Goal: Task Accomplishment & Management: Manage account settings

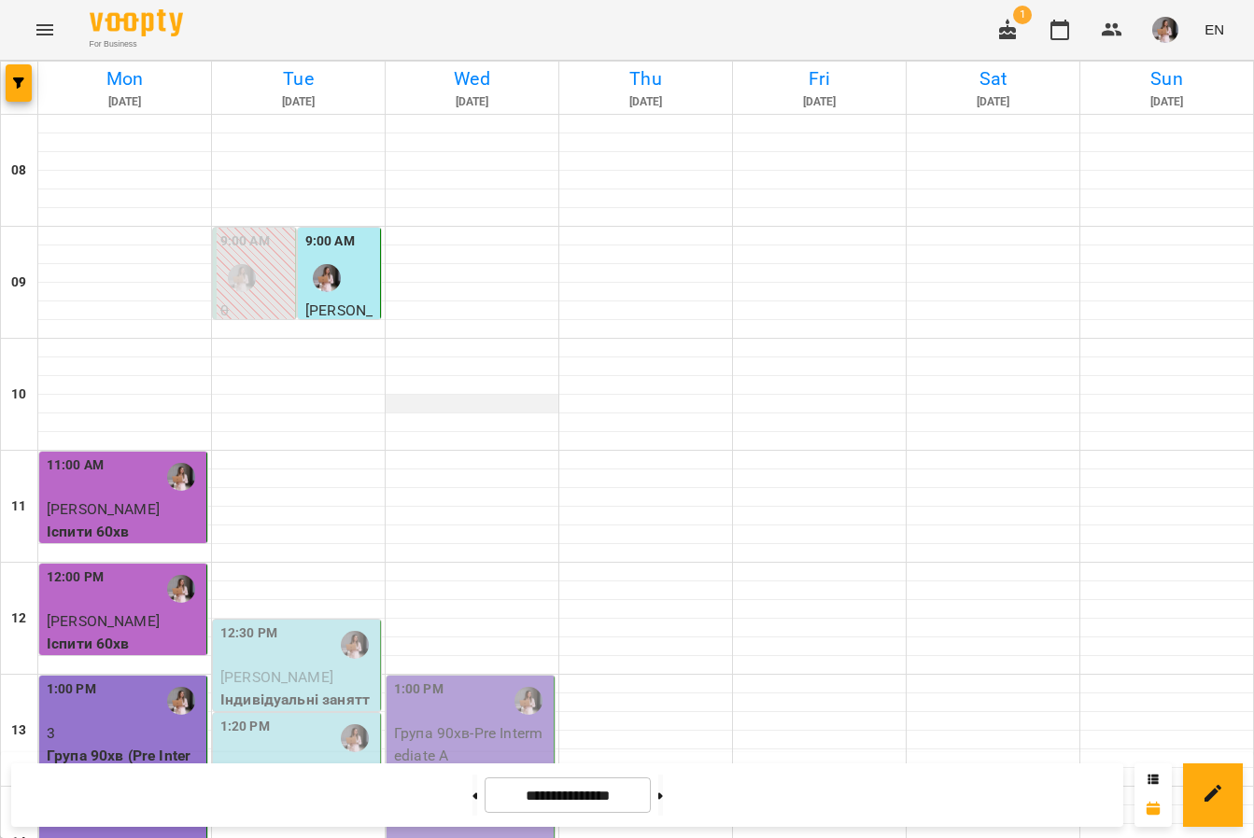
scroll to position [298, 0]
click at [260, 624] on div "12:30 PM" at bounding box center [248, 645] width 57 height 43
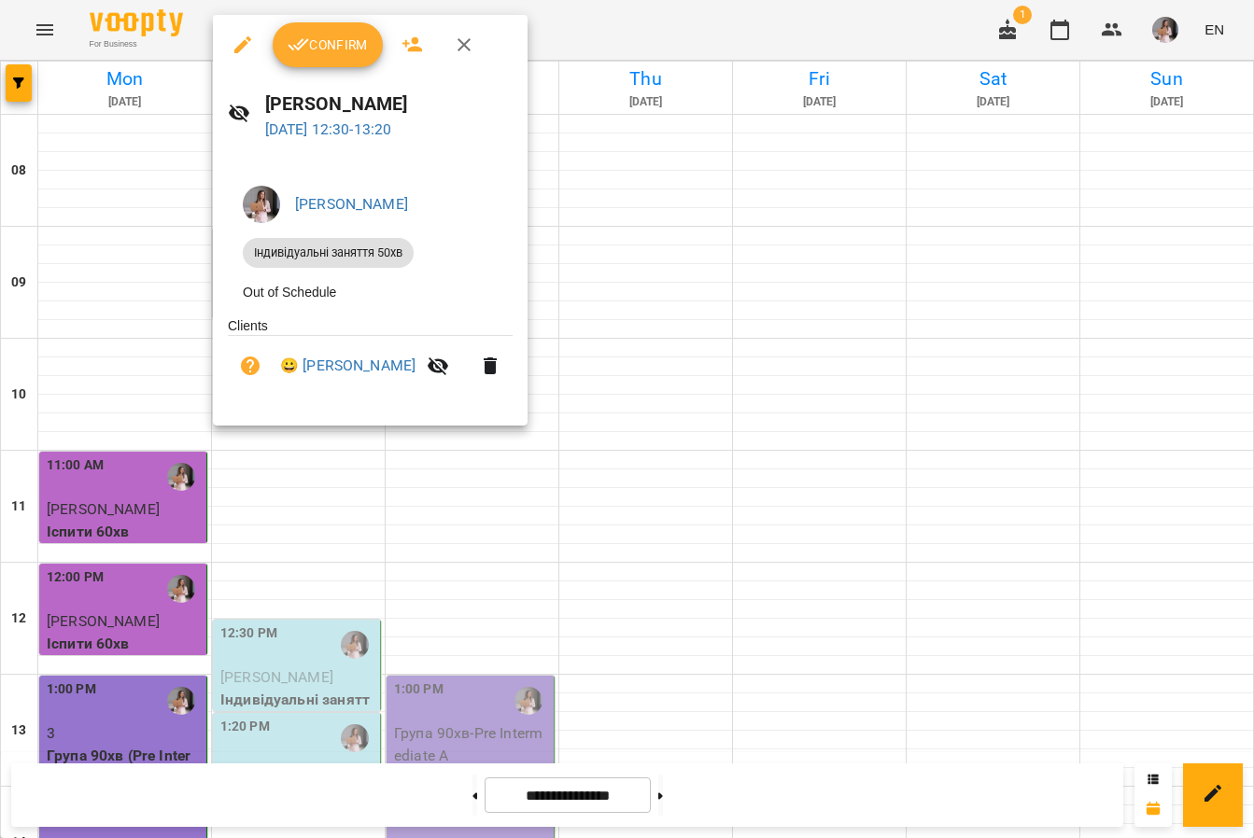
click at [715, 257] on div at bounding box center [627, 419] width 1254 height 838
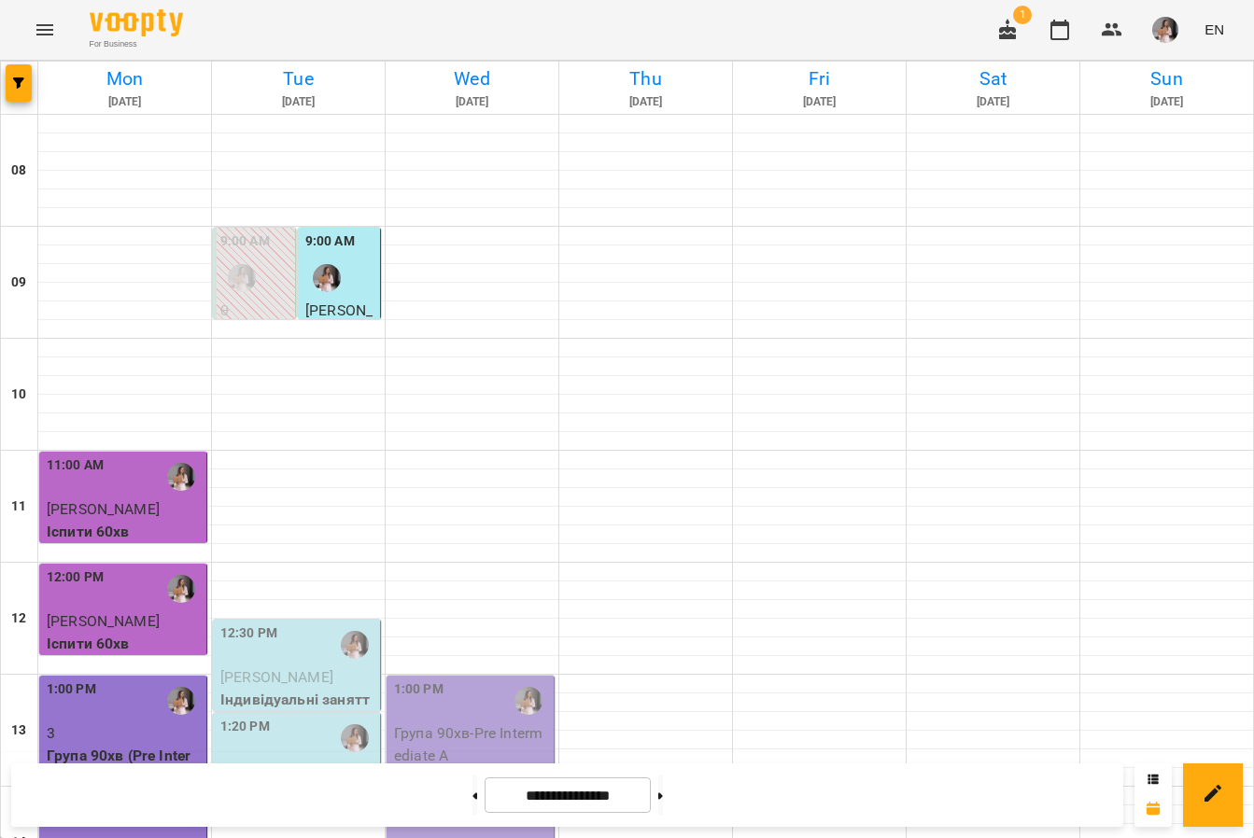
click at [301, 668] on span "[PERSON_NAME]" at bounding box center [276, 677] width 113 height 18
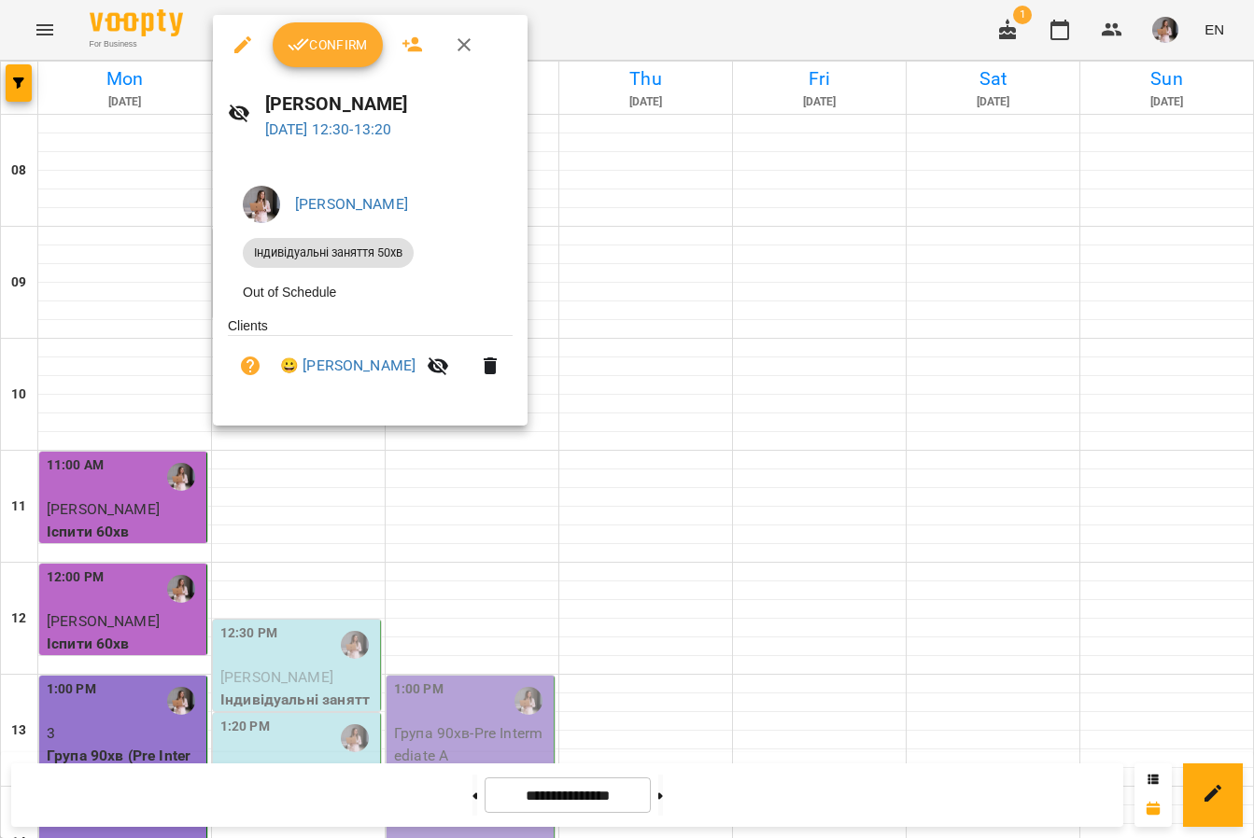
click at [318, 45] on span "Confirm" at bounding box center [328, 45] width 80 height 22
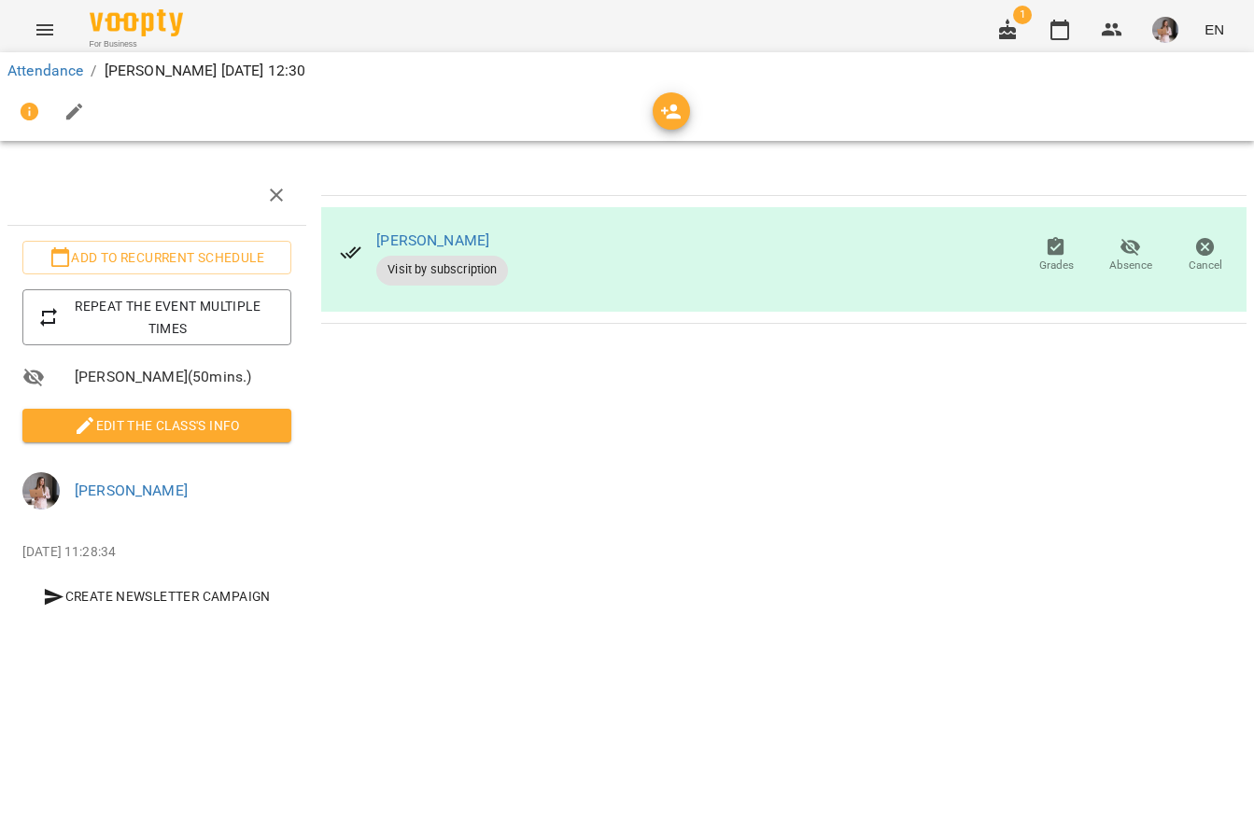
click at [228, 437] on span "Edit the class's Info" at bounding box center [156, 425] width 239 height 22
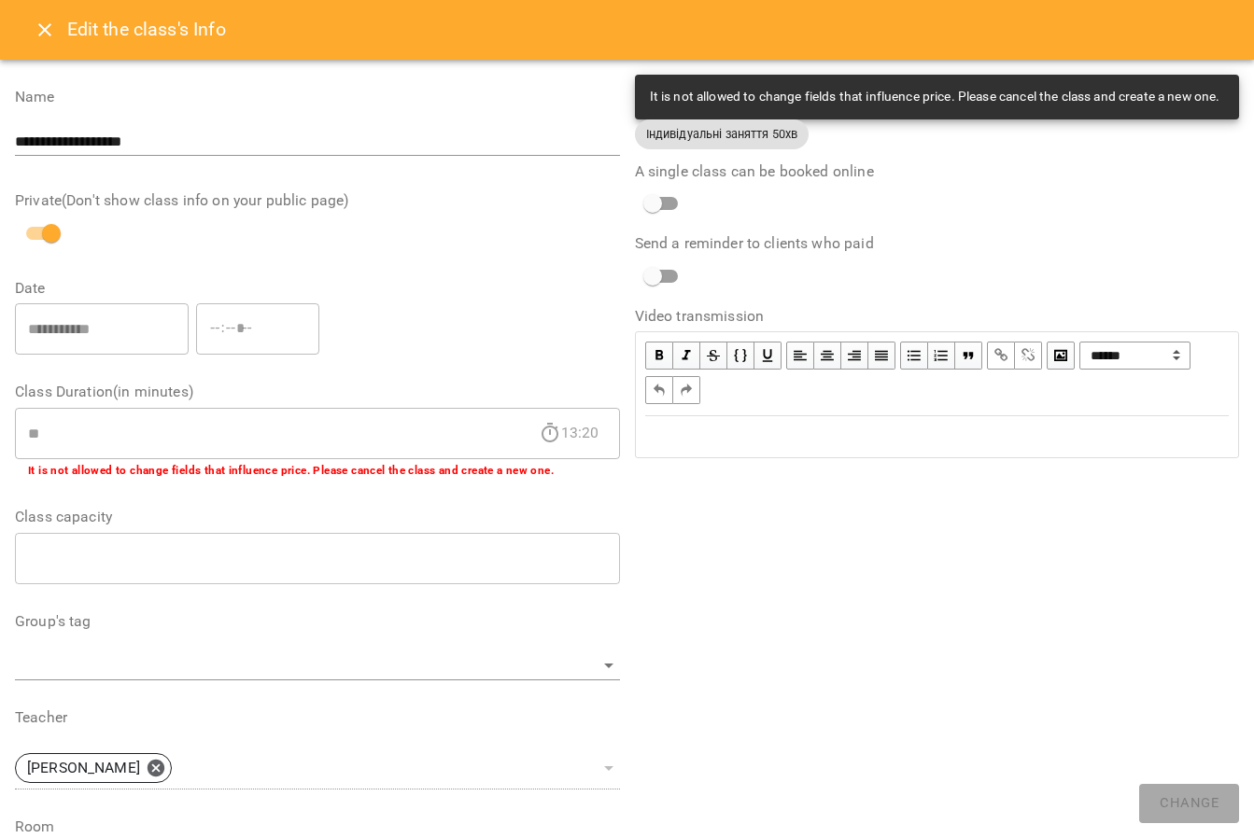
scroll to position [437, 0]
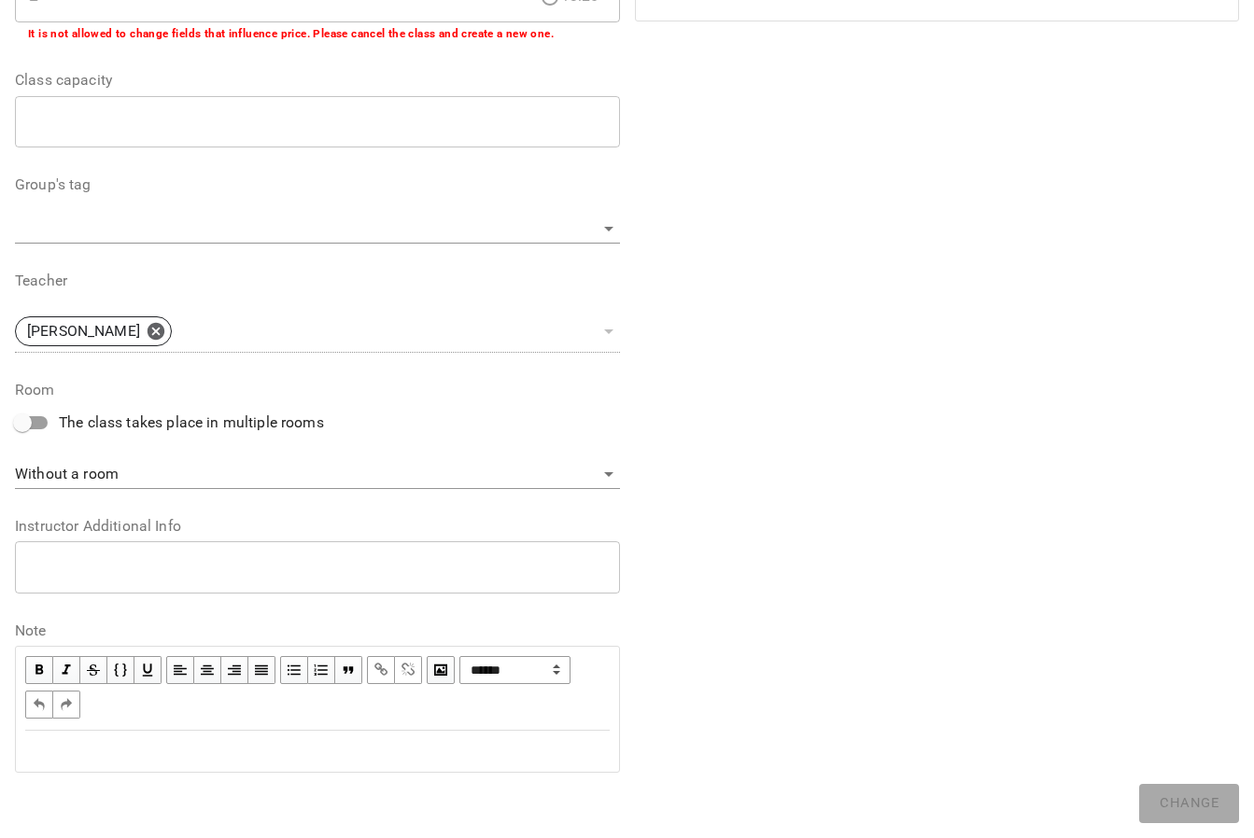
click at [47, 751] on div "Edit text" at bounding box center [317, 751] width 584 height 22
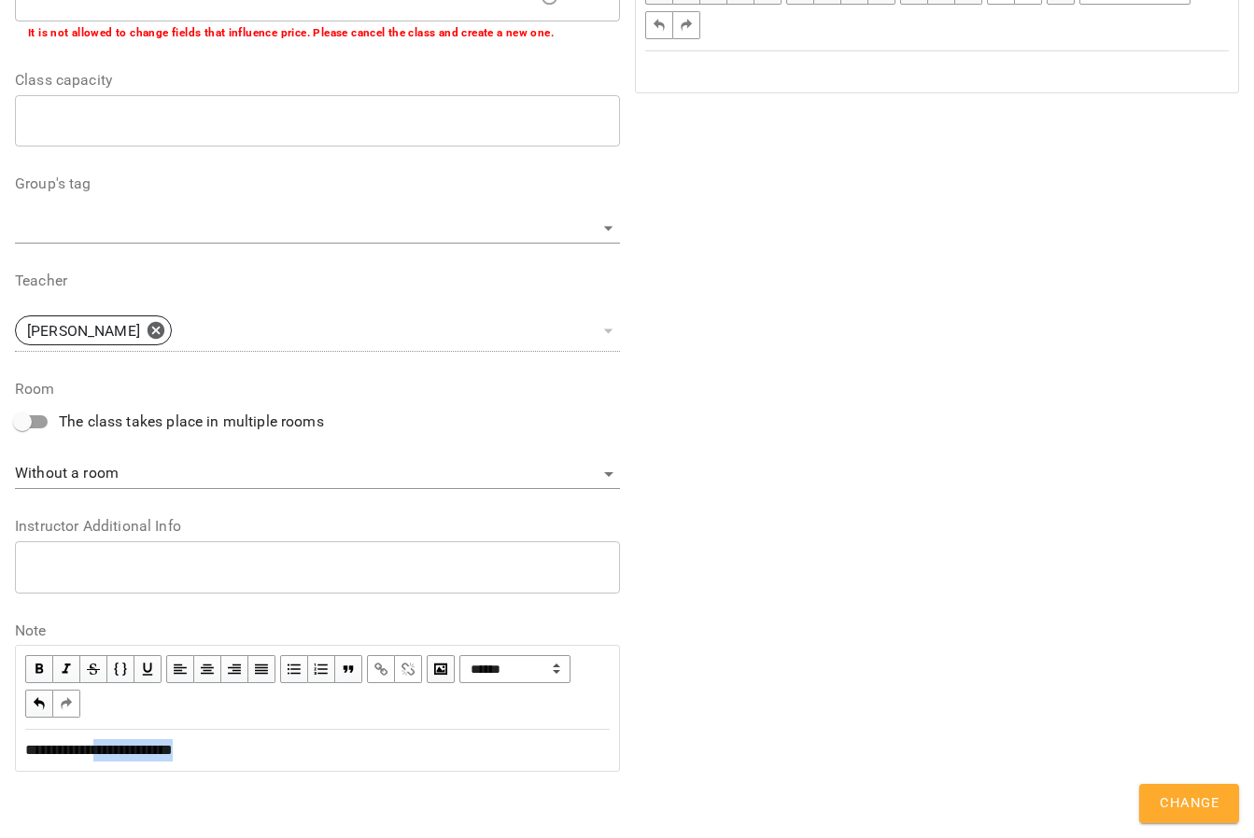
drag, startPoint x: 208, startPoint y: 754, endPoint x: 104, endPoint y: 757, distance: 104.6
click at [104, 756] on div "**********" at bounding box center [317, 750] width 584 height 22
click at [381, 667] on span "button" at bounding box center [381, 669] width 21 height 21
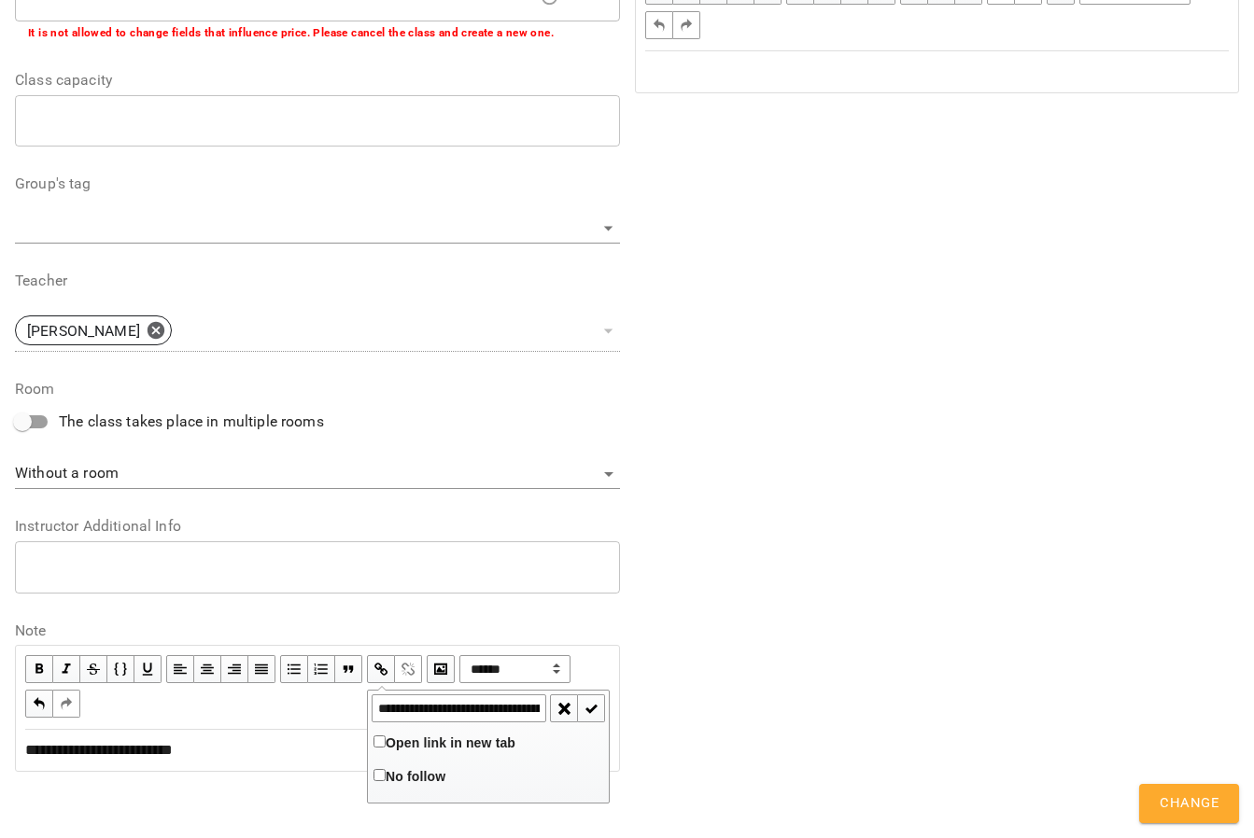
scroll to position [0, 451]
type input "**********"
click at [588, 702] on span "button" at bounding box center [591, 708] width 21 height 21
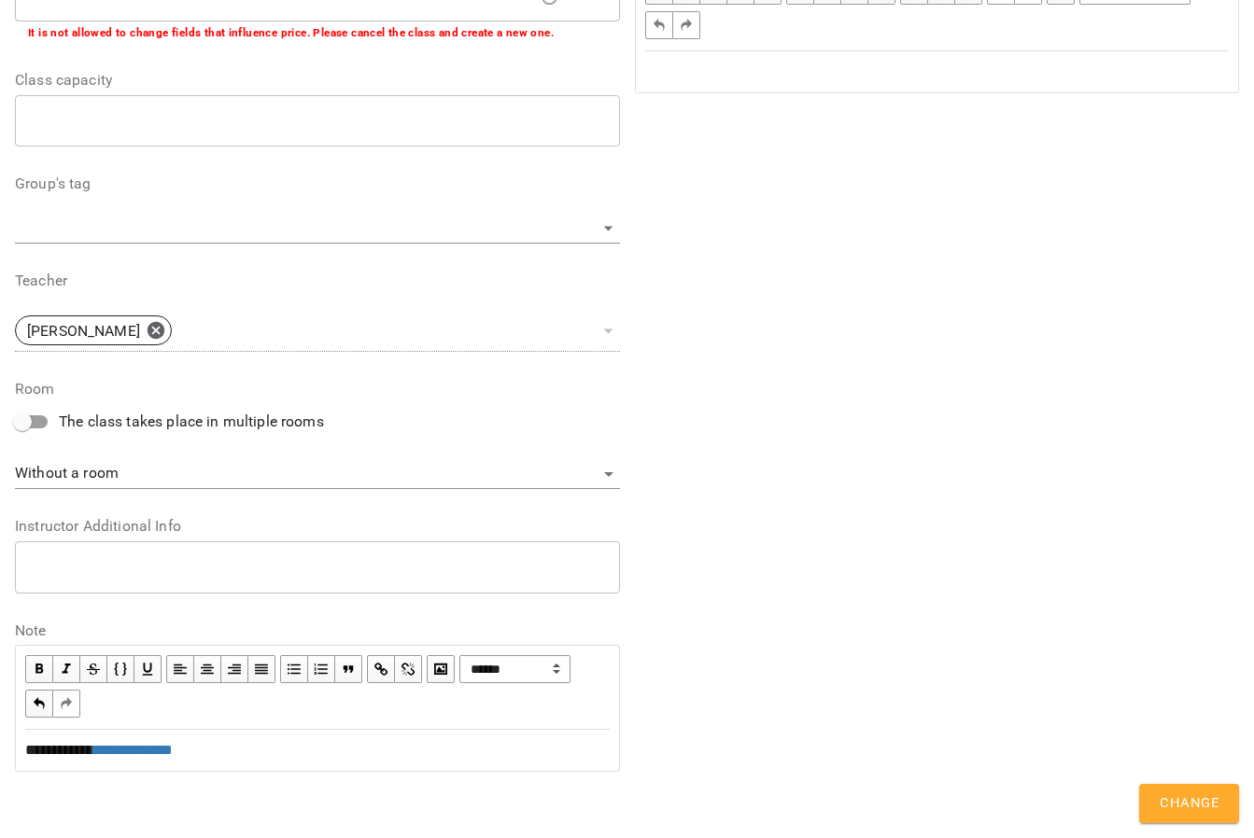
click at [1188, 800] on span "Change" at bounding box center [1188, 804] width 59 height 24
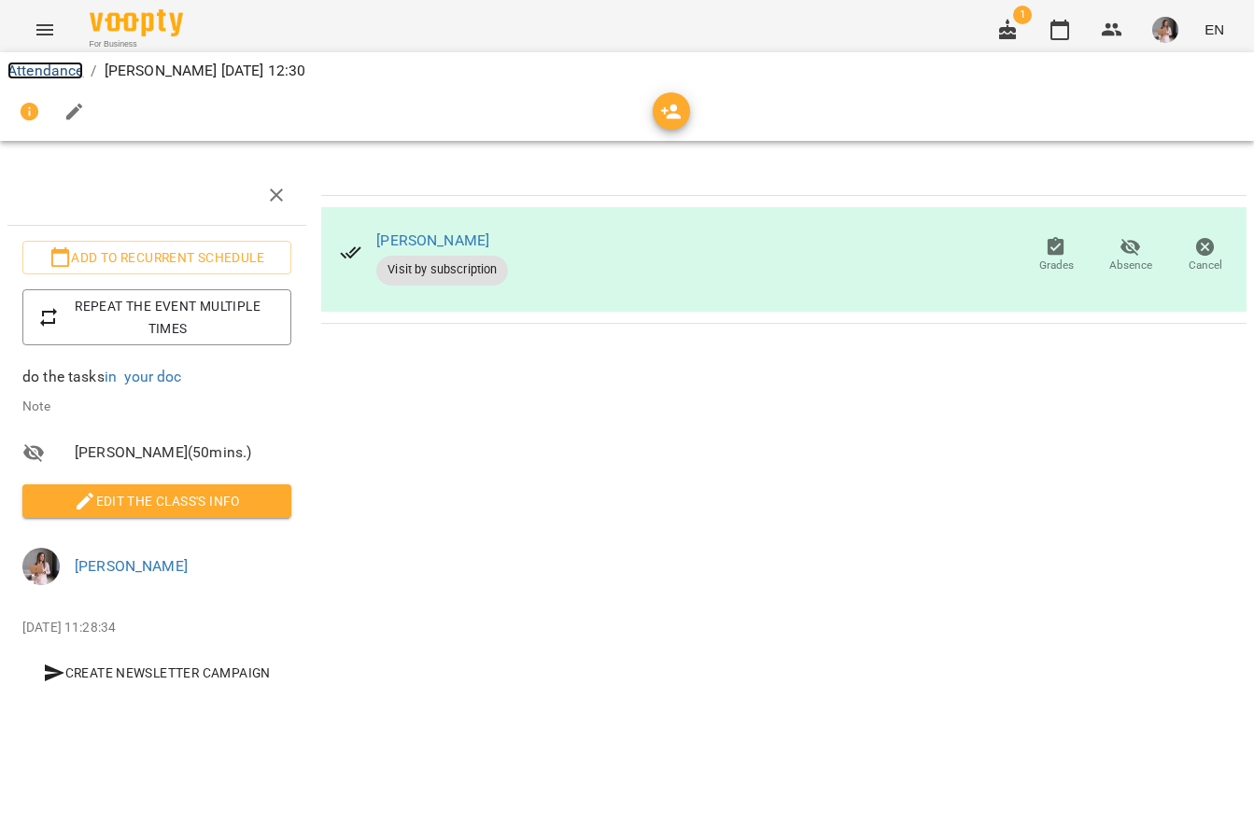
click at [30, 70] on link "Attendance" at bounding box center [45, 71] width 76 height 18
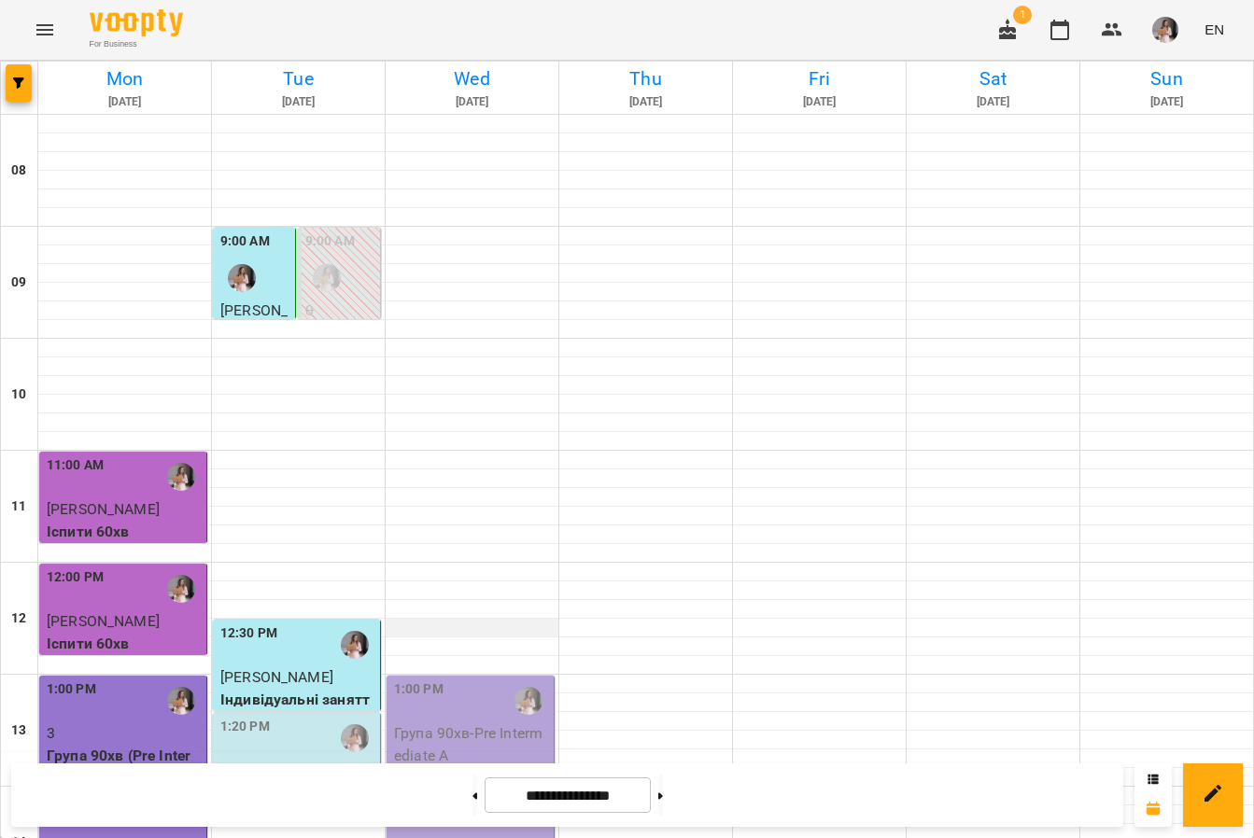
scroll to position [304, 0]
click at [302, 760] on p "[PERSON_NAME]" at bounding box center [298, 771] width 156 height 22
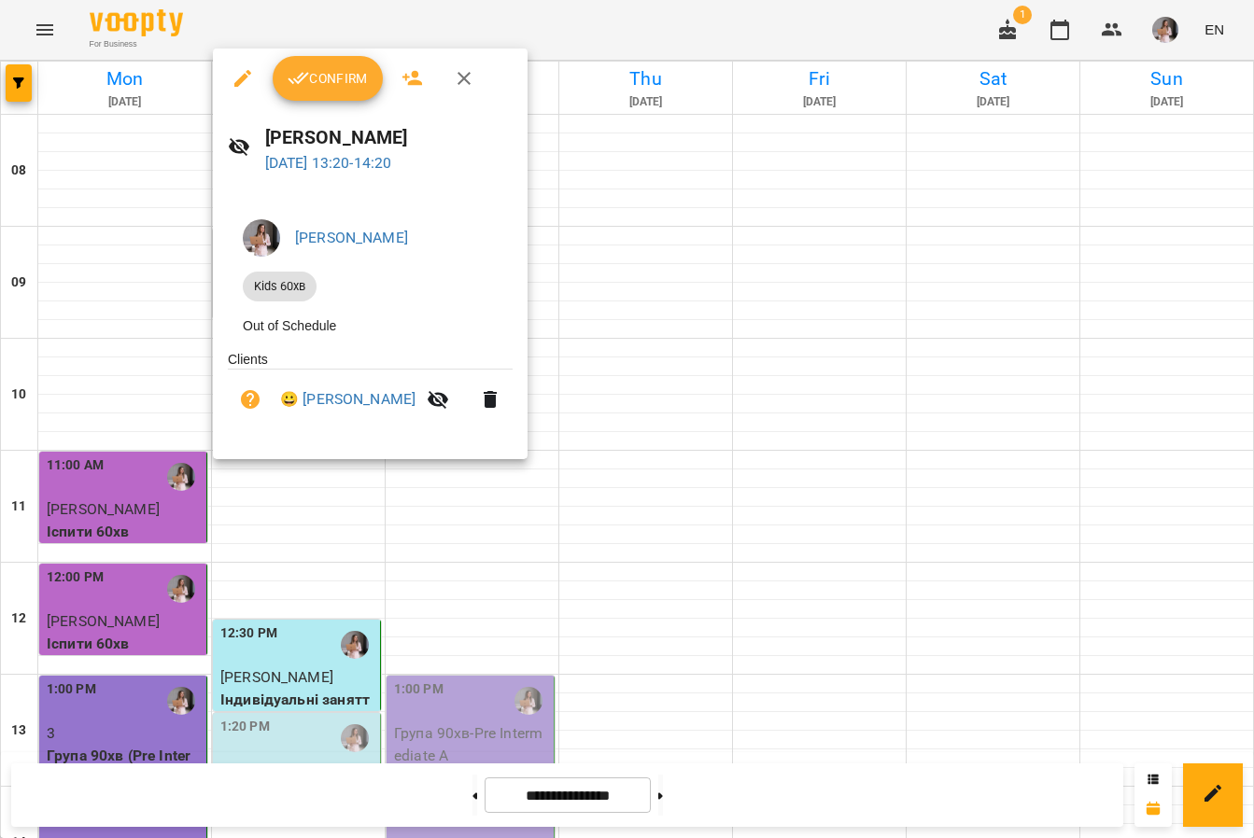
click at [321, 72] on span "Confirm" at bounding box center [328, 78] width 80 height 22
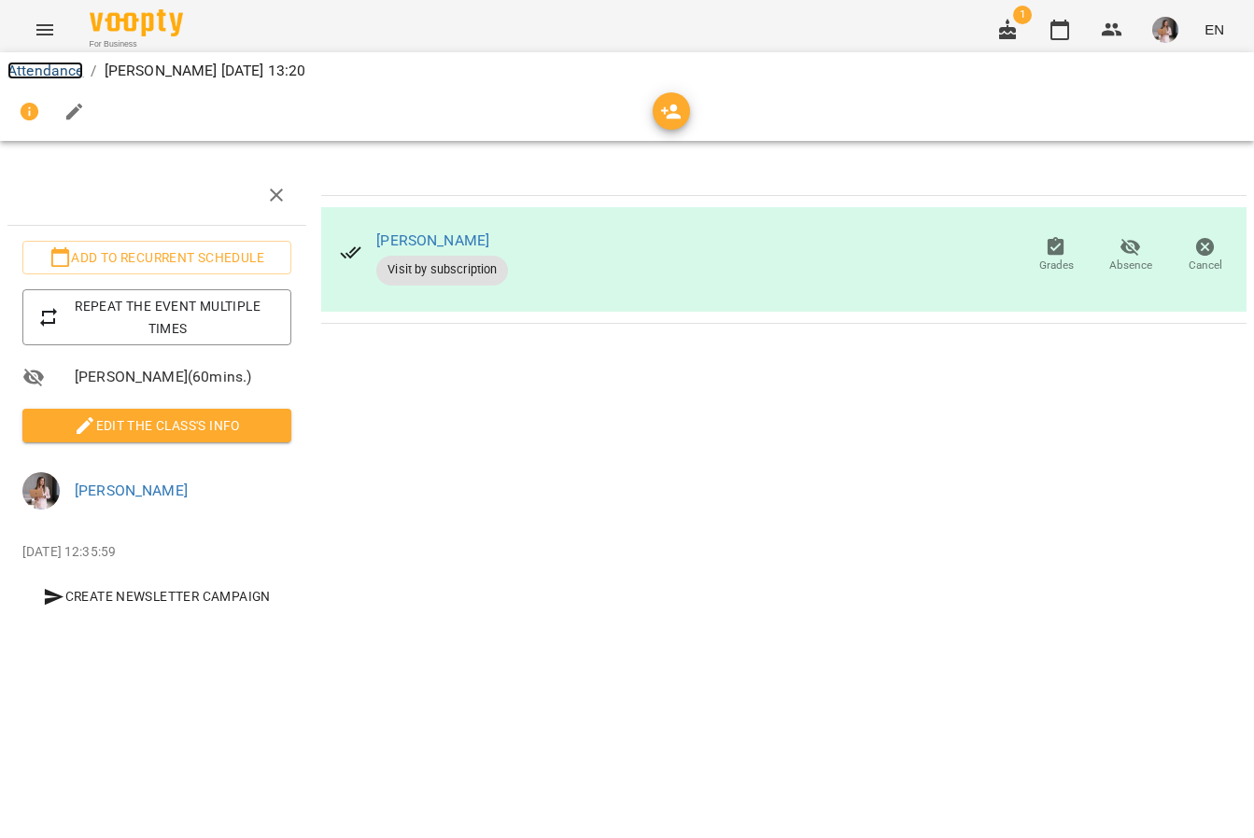
click at [53, 72] on link "Attendance" at bounding box center [45, 71] width 76 height 18
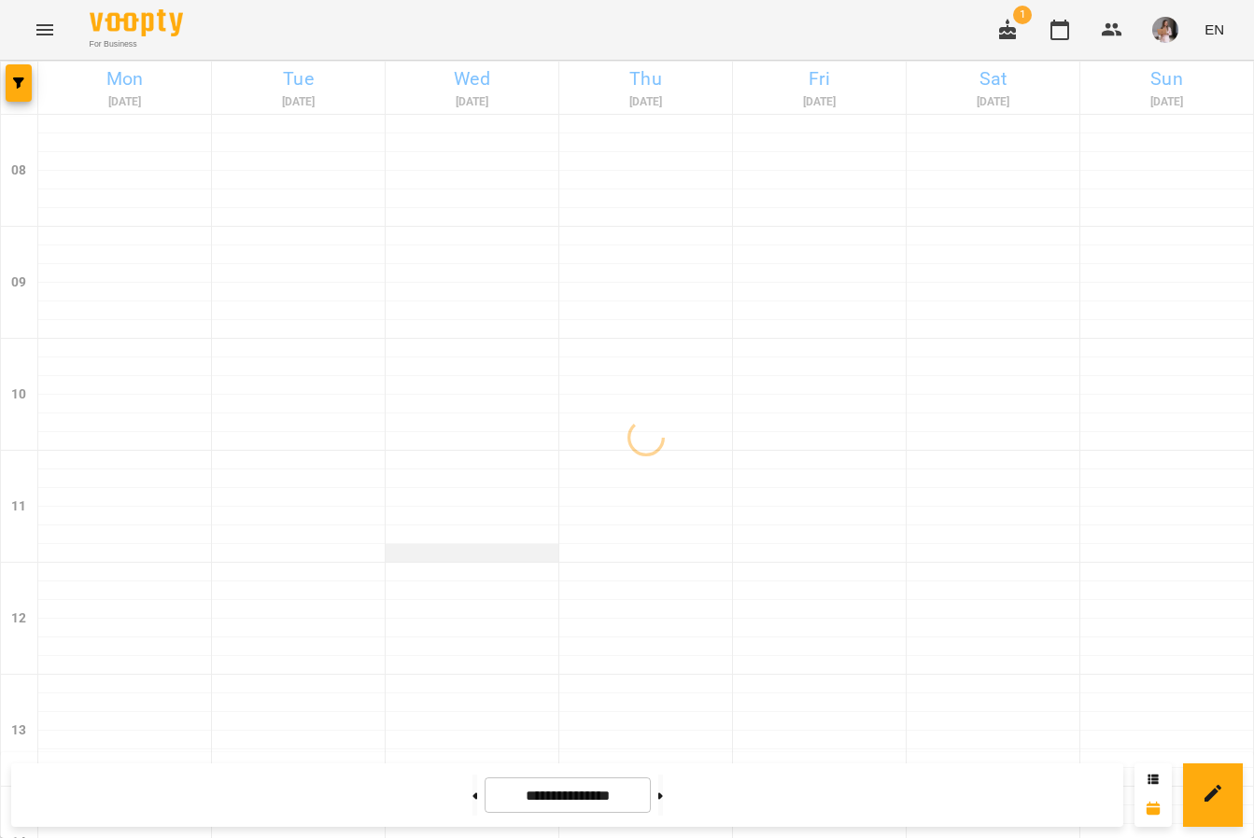
scroll to position [929, 0]
